Goal: Go to known website: Go to known website

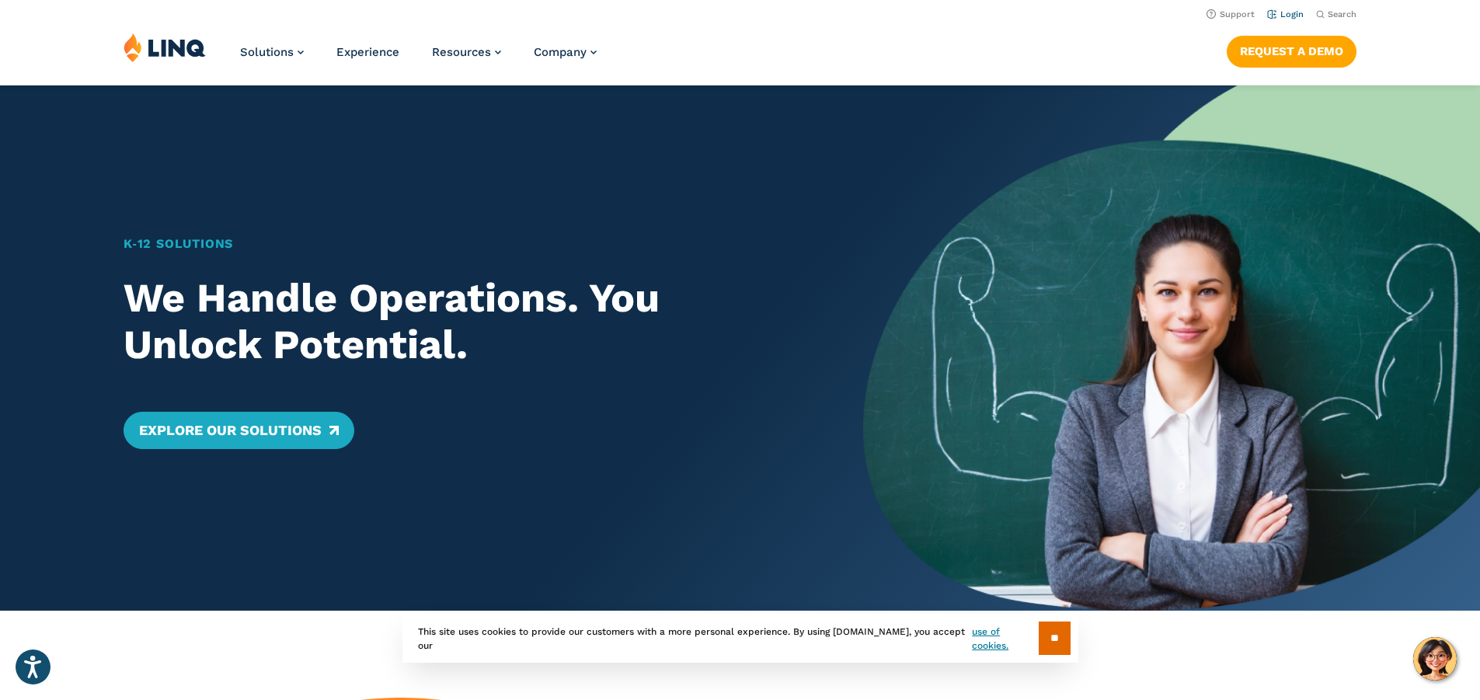
click at [1288, 15] on link "Login" at bounding box center [1285, 14] width 37 height 10
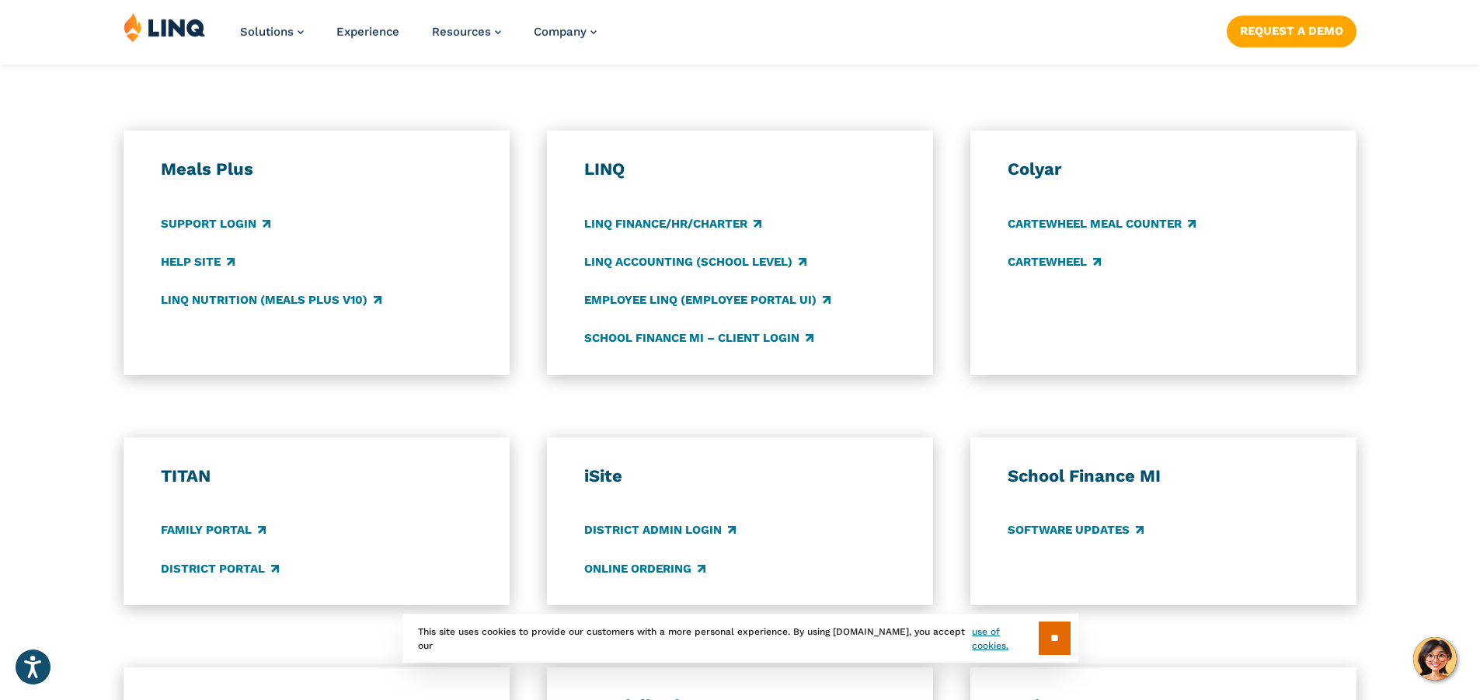
scroll to position [854, 0]
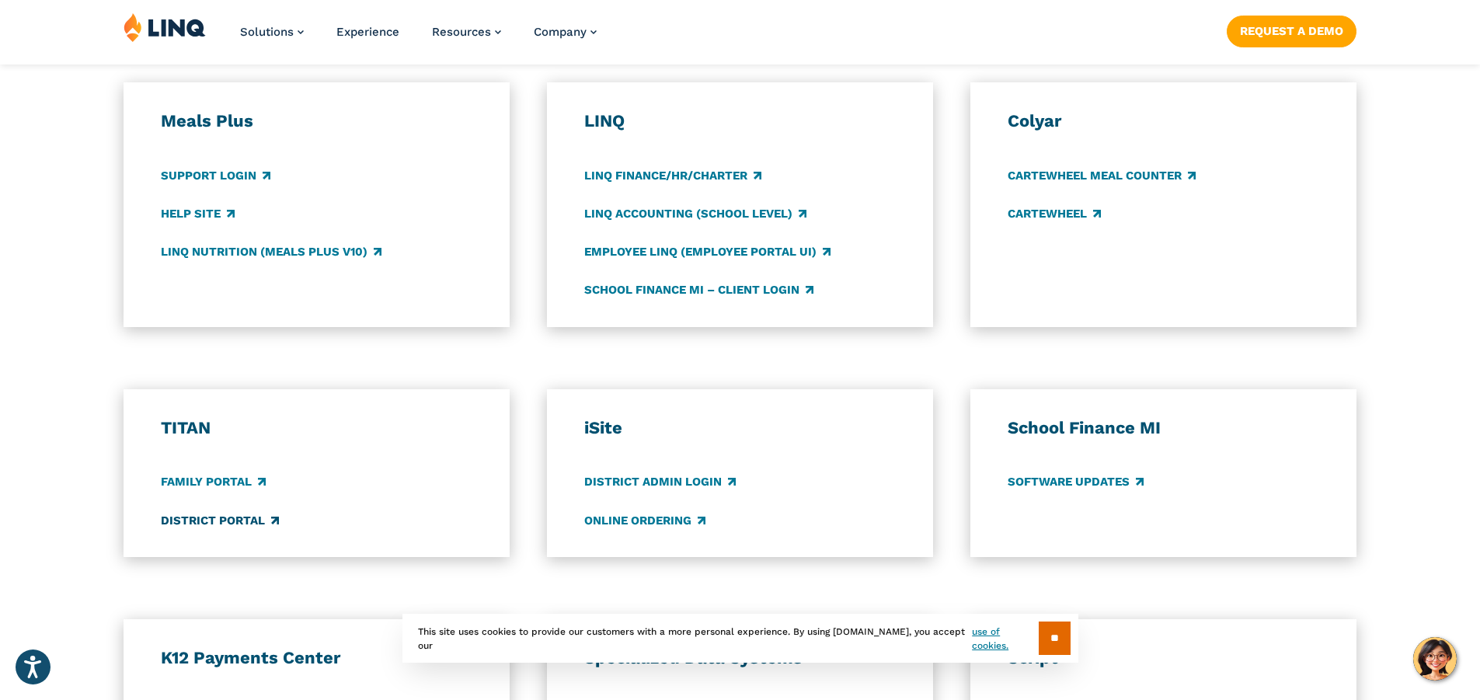
click at [185, 524] on link "District Portal" at bounding box center [220, 520] width 118 height 17
